Goal: Transaction & Acquisition: Obtain resource

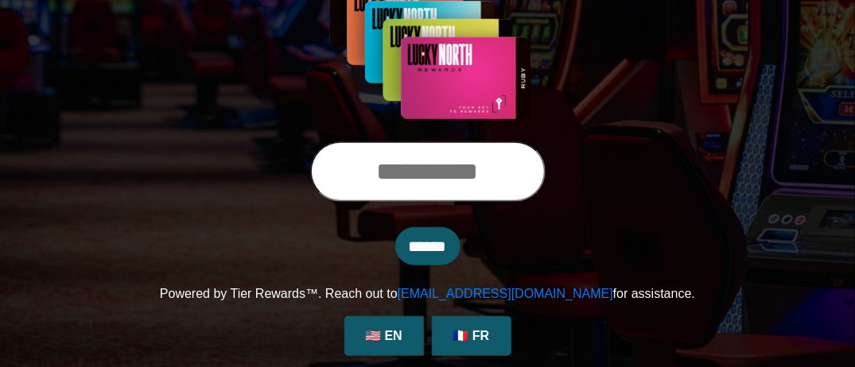
scroll to position [324, 0]
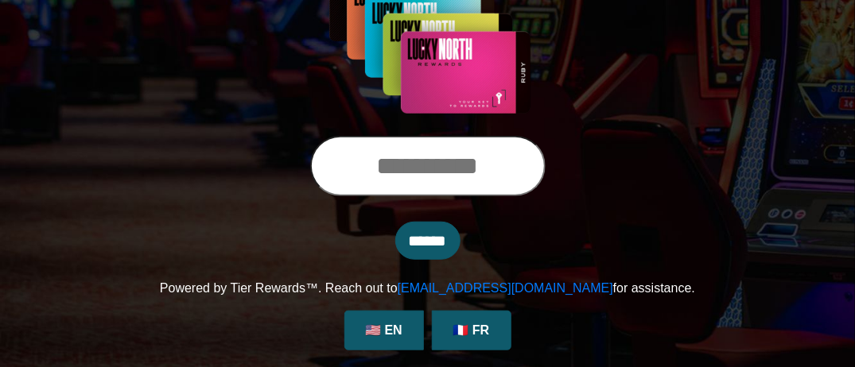
click at [510, 175] on input "text" at bounding box center [427, 166] width 235 height 60
type input "**********"
click at [395, 222] on input "******" at bounding box center [427, 241] width 65 height 38
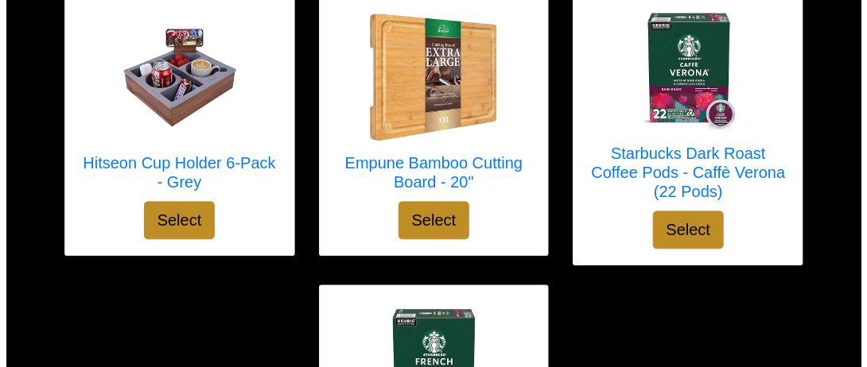
scroll to position [4983, 0]
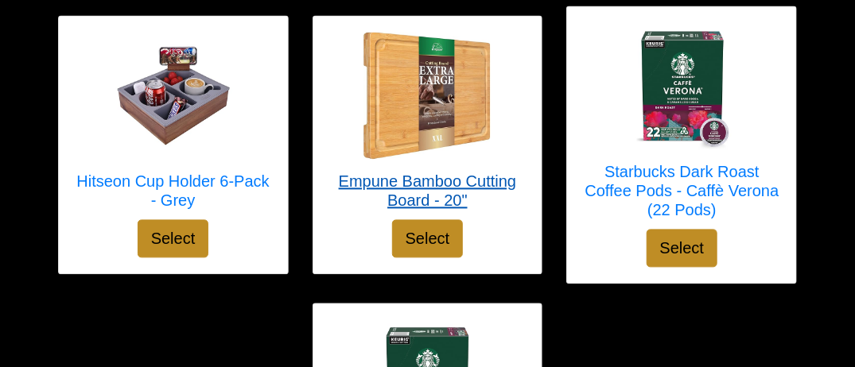
click at [481, 173] on h5 "Empune Bamboo Cutting Board - 20"" at bounding box center [427, 192] width 197 height 38
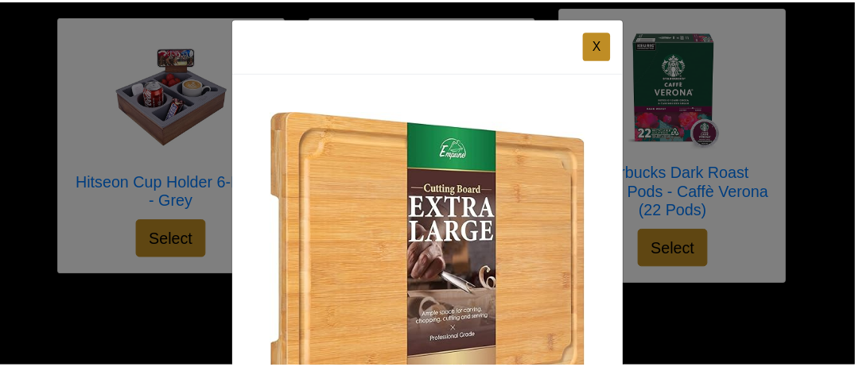
scroll to position [0, 0]
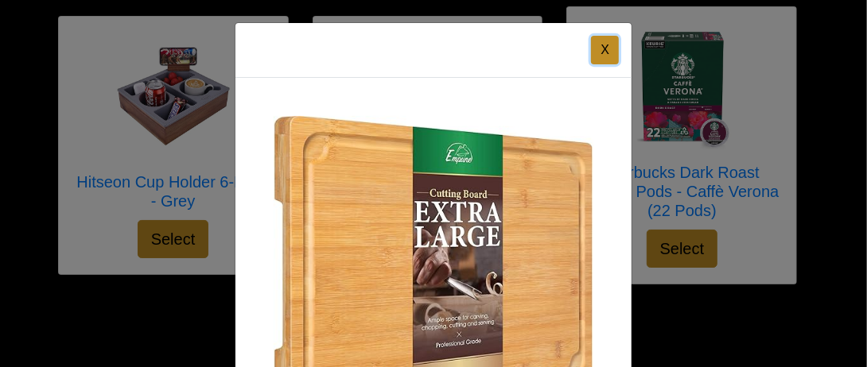
click at [598, 46] on button "X" at bounding box center [605, 50] width 28 height 29
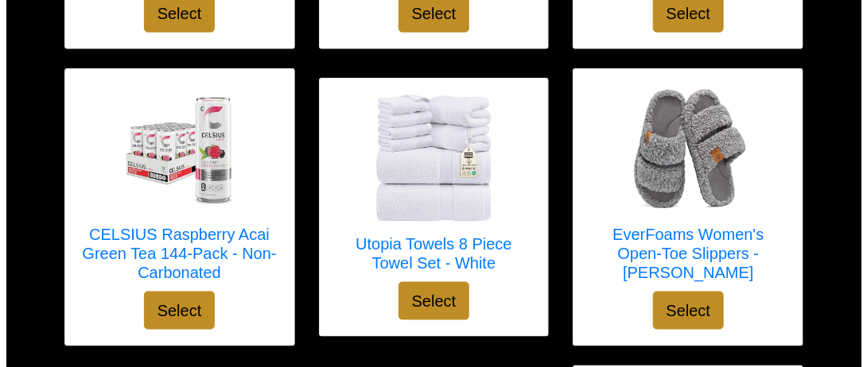
scroll to position [4585, 0]
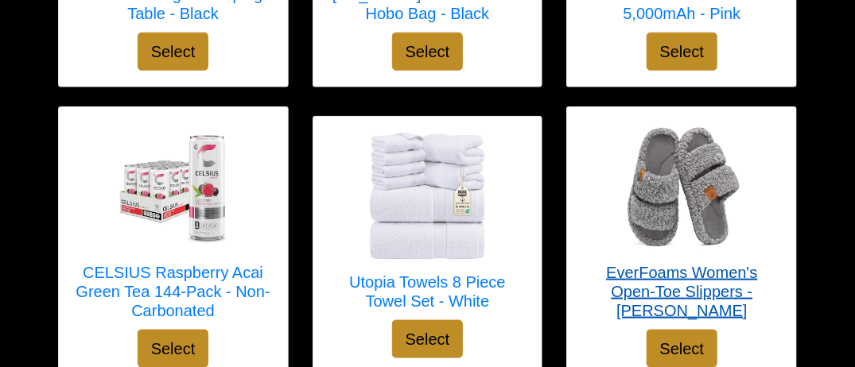
click at [746, 263] on h5 "EverFoams Women's Open-Toe Slippers - [PERSON_NAME]" at bounding box center [681, 291] width 197 height 57
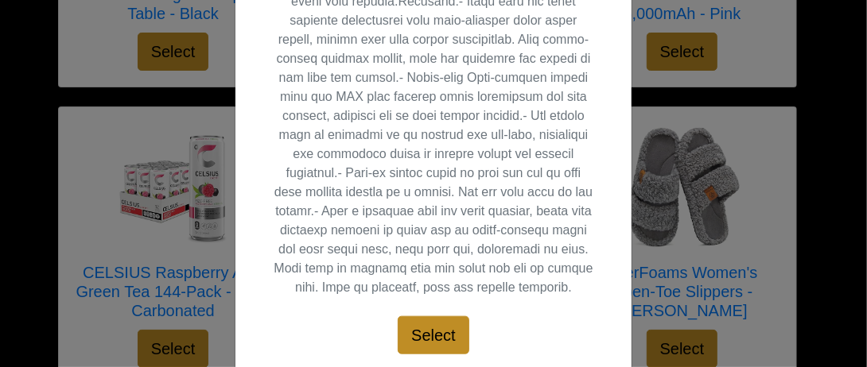
scroll to position [816, 0]
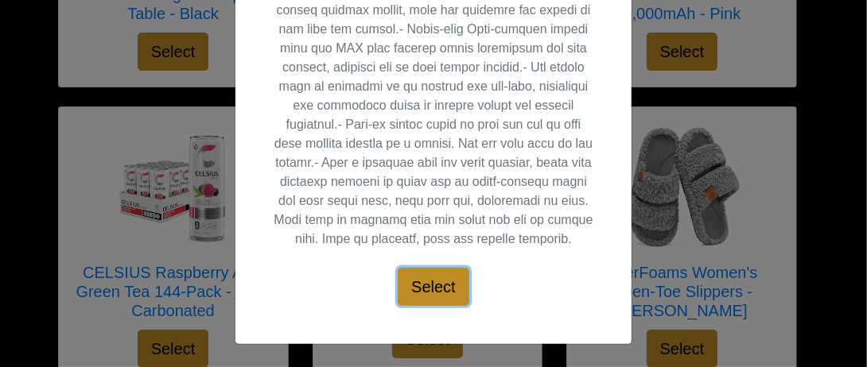
click at [446, 286] on button "Select" at bounding box center [434, 287] width 72 height 38
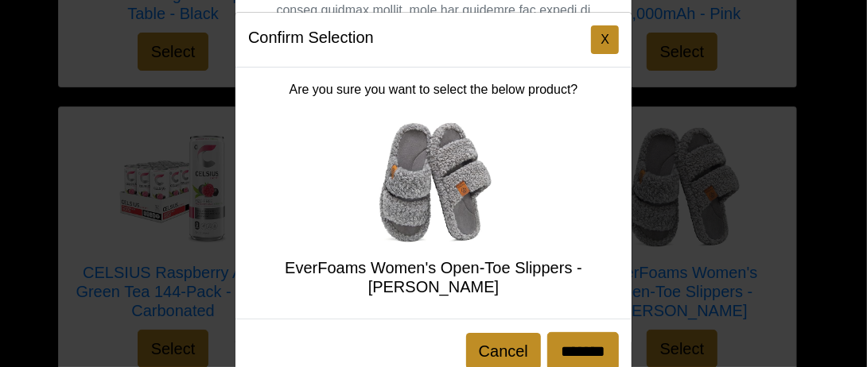
scroll to position [0, 0]
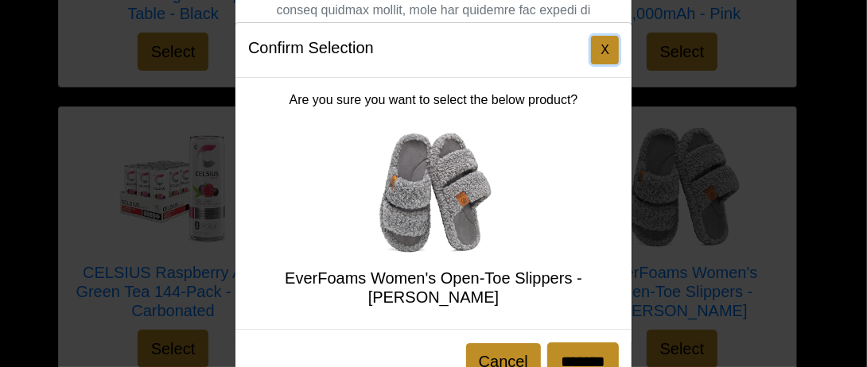
click at [597, 58] on button "X" at bounding box center [605, 50] width 28 height 29
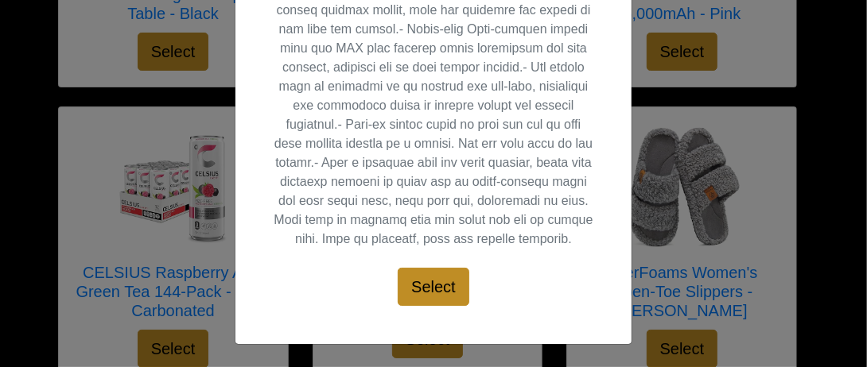
click at [68, 111] on div "X EverFoams Women's Open-Toe Slippers - Fuzzy Grey Select" at bounding box center [433, 183] width 867 height 367
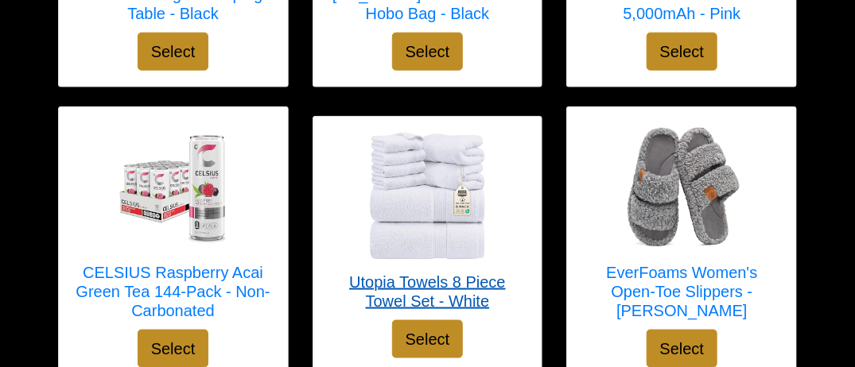
click at [449, 150] on img at bounding box center [427, 196] width 127 height 127
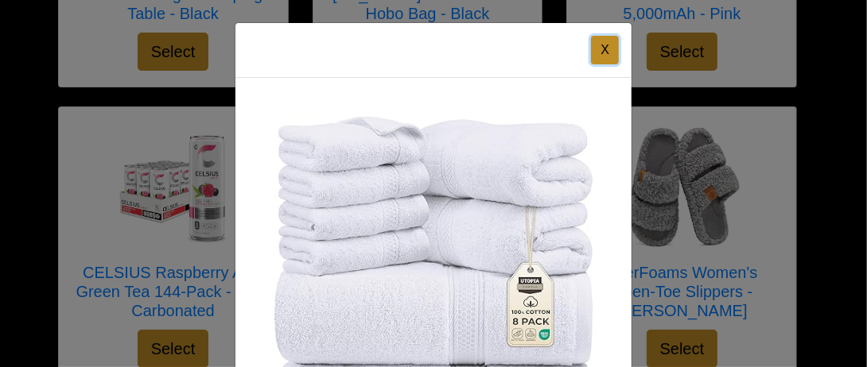
click at [597, 51] on button "X" at bounding box center [605, 50] width 28 height 29
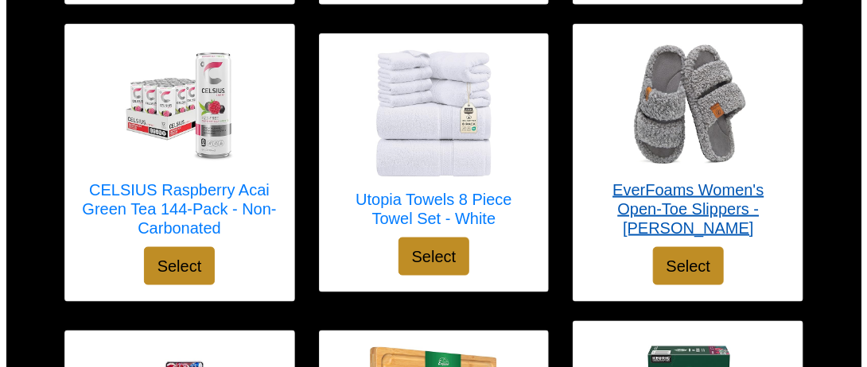
scroll to position [4664, 0]
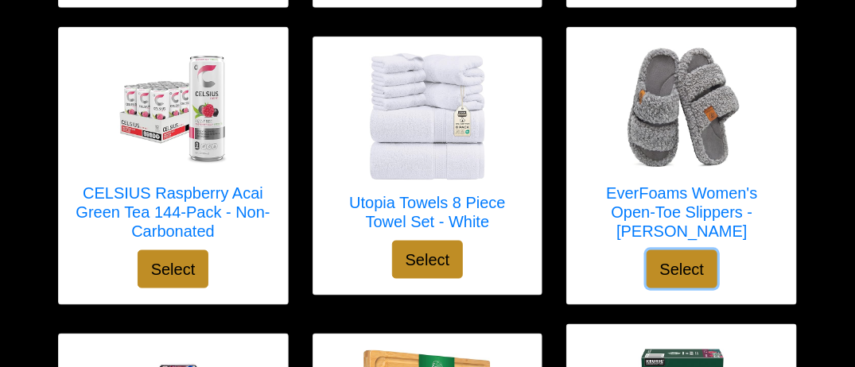
click at [695, 251] on button "Select" at bounding box center [683, 270] width 72 height 38
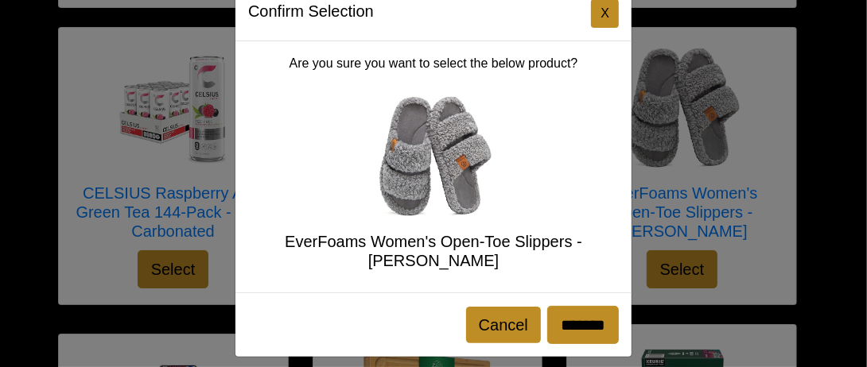
scroll to position [47, 0]
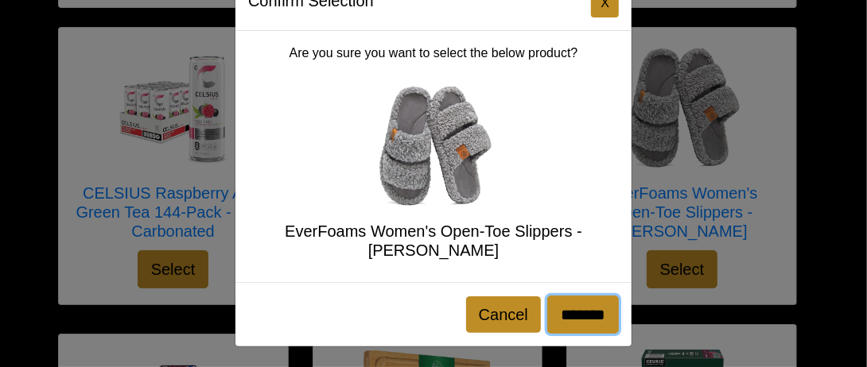
click at [593, 309] on input "*******" at bounding box center [583, 315] width 72 height 38
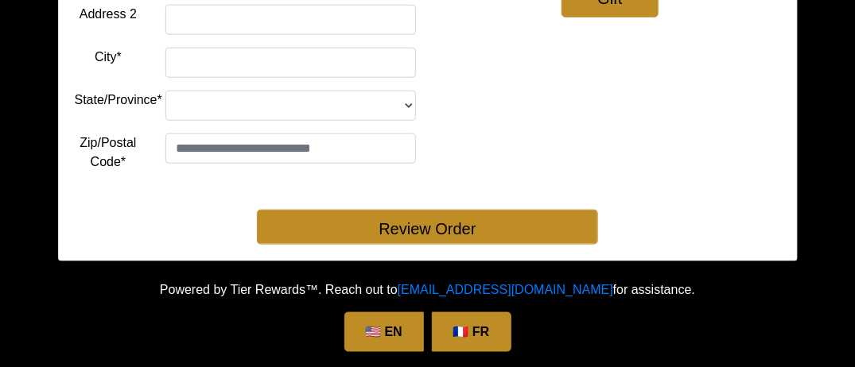
scroll to position [567, 0]
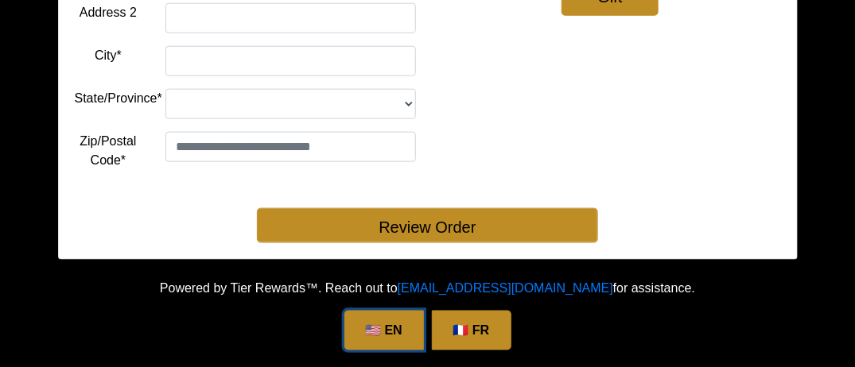
click at [379, 325] on link "🇺🇸 EN" at bounding box center [384, 331] width 80 height 40
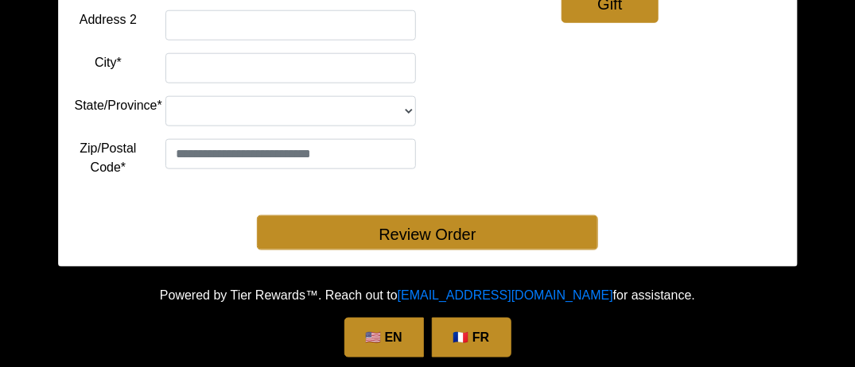
scroll to position [567, 0]
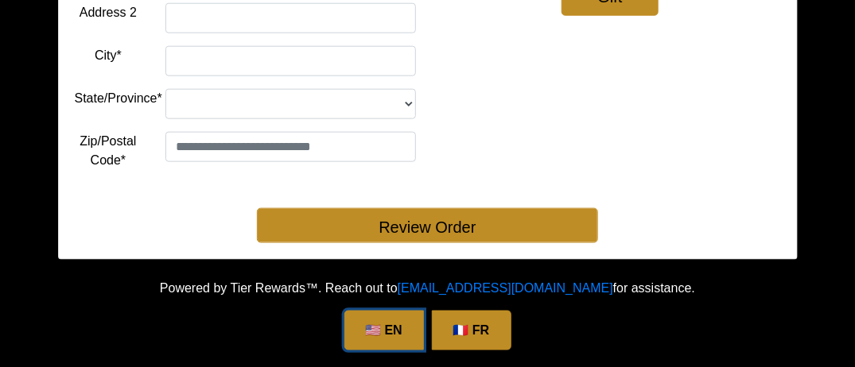
click at [390, 328] on link "🇺🇸 EN" at bounding box center [384, 331] width 80 height 40
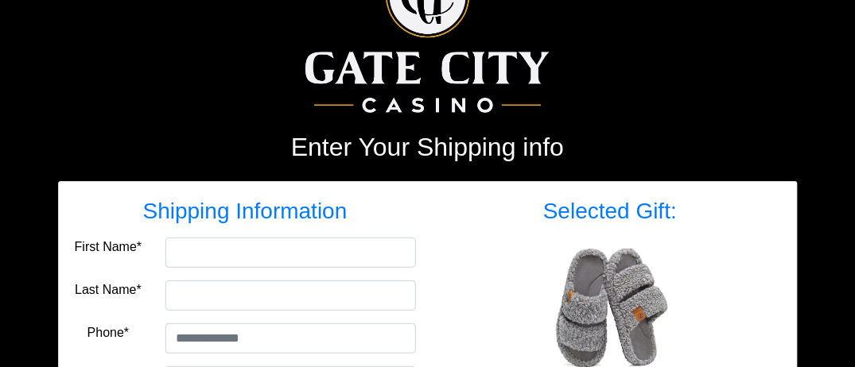
scroll to position [80, 0]
